Goal: Task Accomplishment & Management: Manage account settings

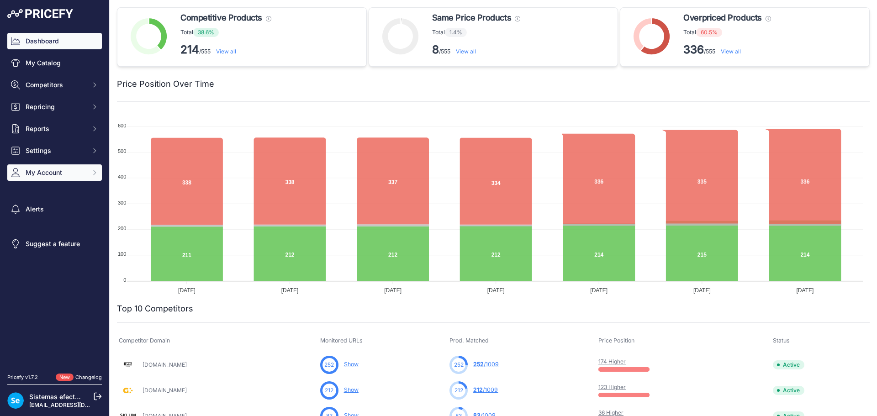
click at [52, 176] on span "My Account" at bounding box center [56, 172] width 60 height 9
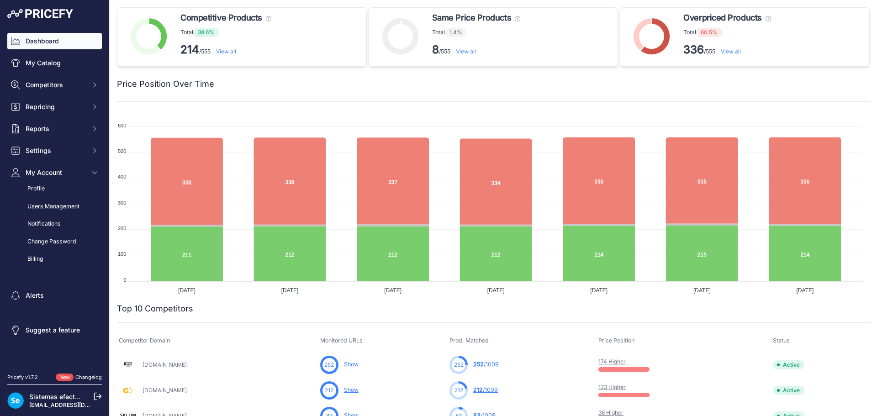
click at [52, 209] on link "Users Management" at bounding box center [54, 207] width 95 height 16
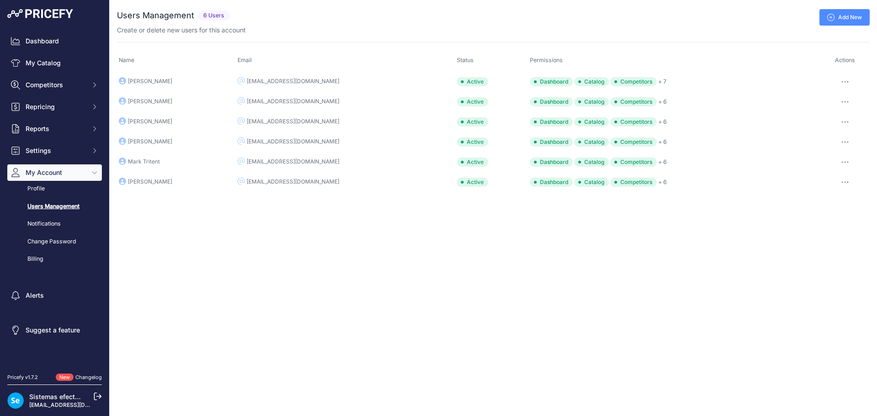
click at [95, 397] on icon at bounding box center [98, 396] width 7 height 7
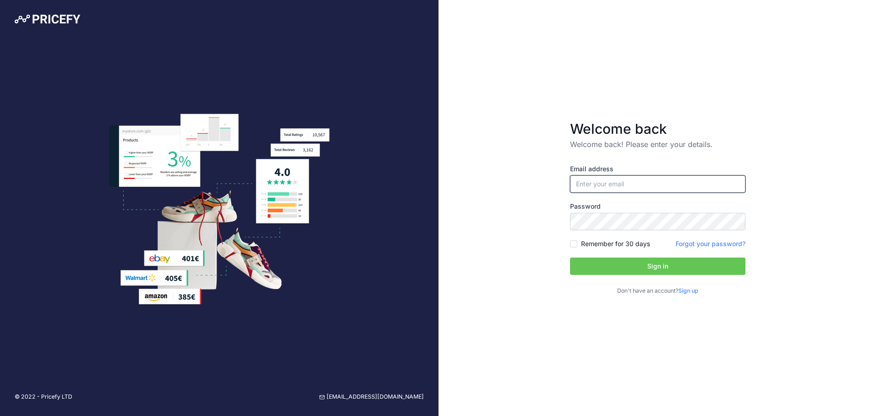
click at [620, 186] on input "email" at bounding box center [657, 183] width 175 height 17
type input "[EMAIL_ADDRESS][DOMAIN_NAME]"
click at [620, 272] on button "Sign in" at bounding box center [657, 266] width 175 height 17
